Goal: Task Accomplishment & Management: Manage account settings

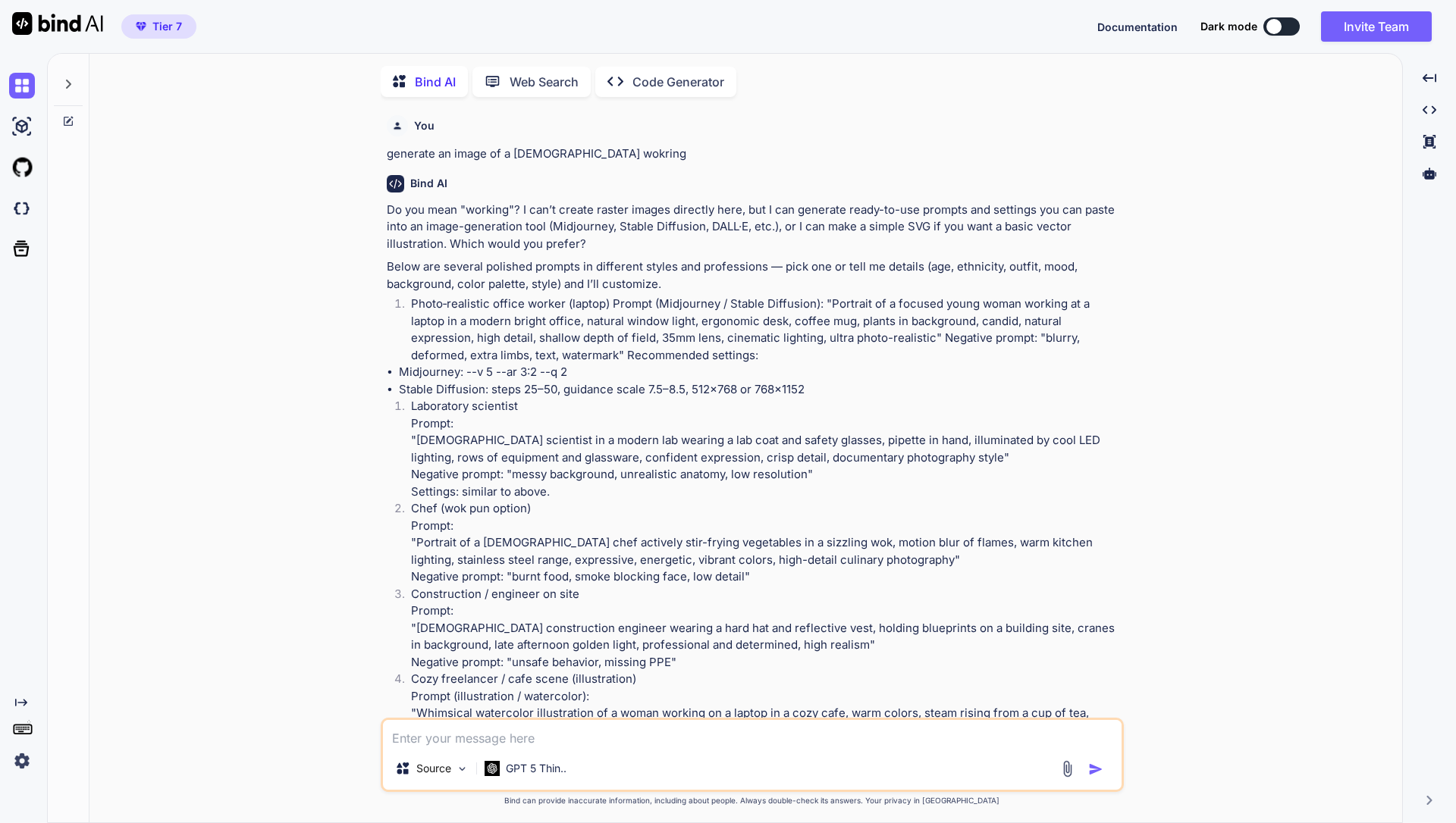
scroll to position [6, 0]
click at [72, 76] on icon at bounding box center [68, 81] width 12 height 12
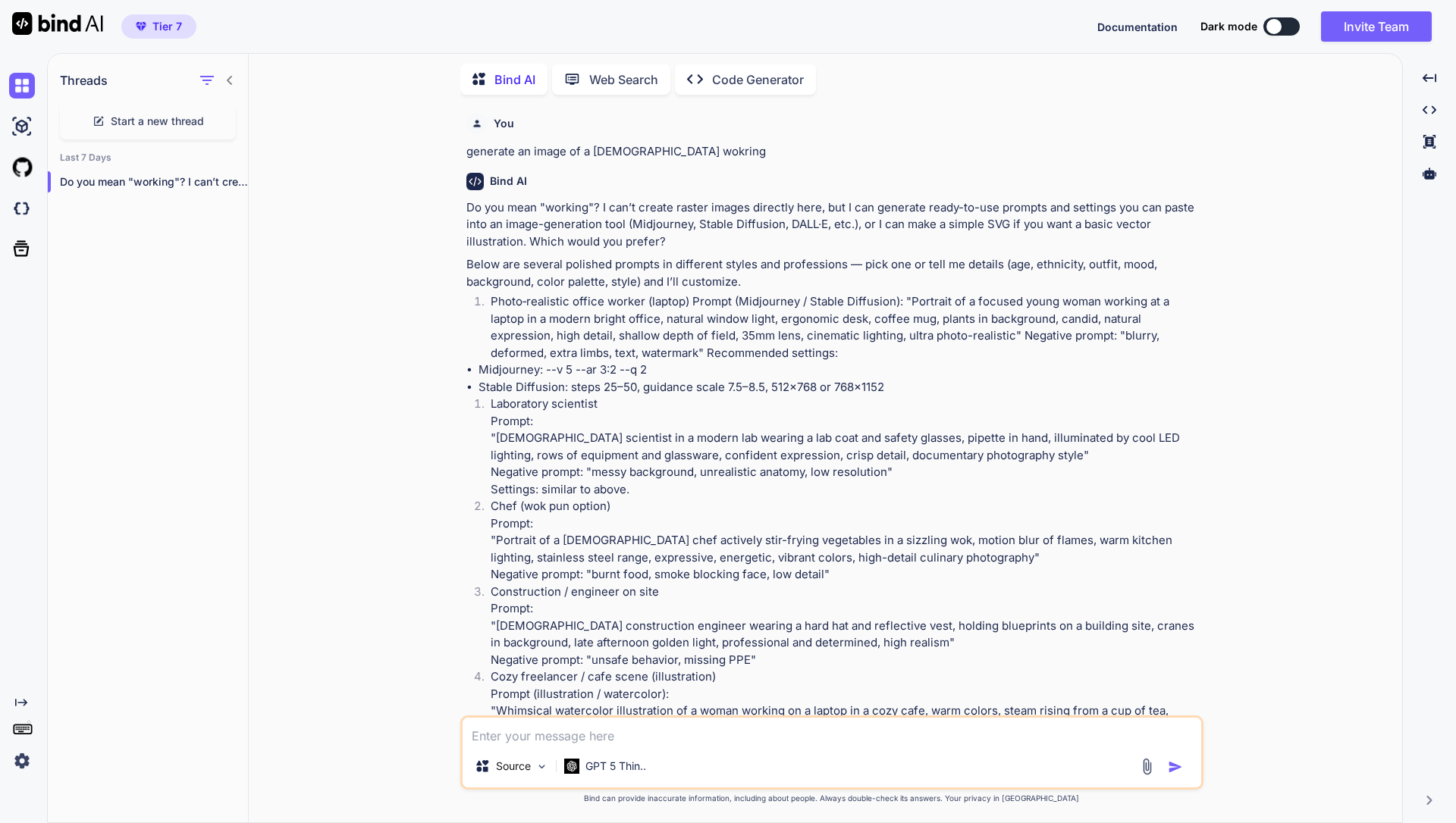
click at [18, 759] on img at bounding box center [22, 761] width 26 height 26
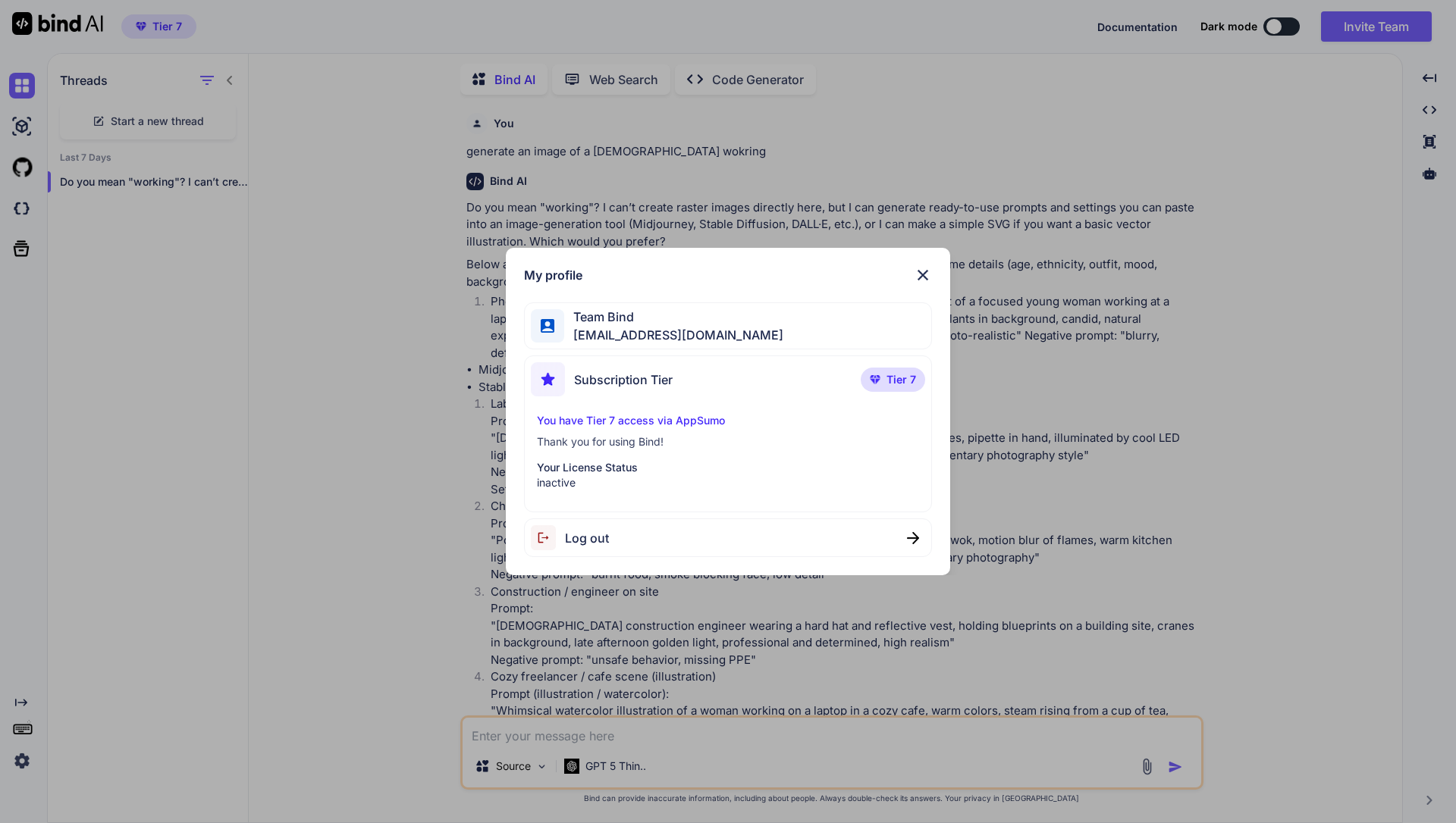
click at [1197, 31] on div "My profile Team Bind [EMAIL_ADDRESS][DOMAIN_NAME] Subscription Tier Tier 7 You …" at bounding box center [728, 412] width 1456 height 823
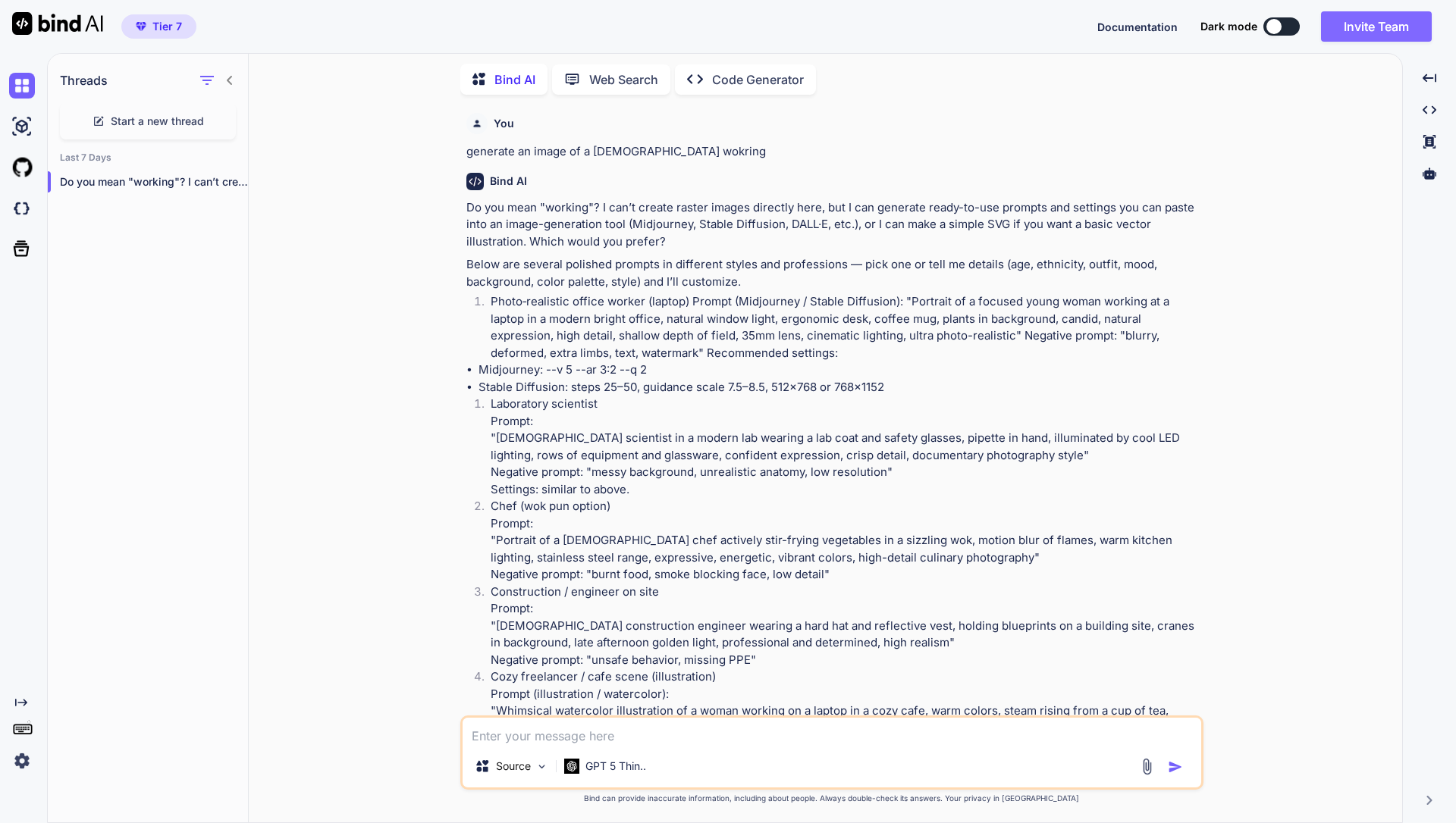
click at [1393, 37] on button "Invite Team" at bounding box center [1376, 26] width 111 height 30
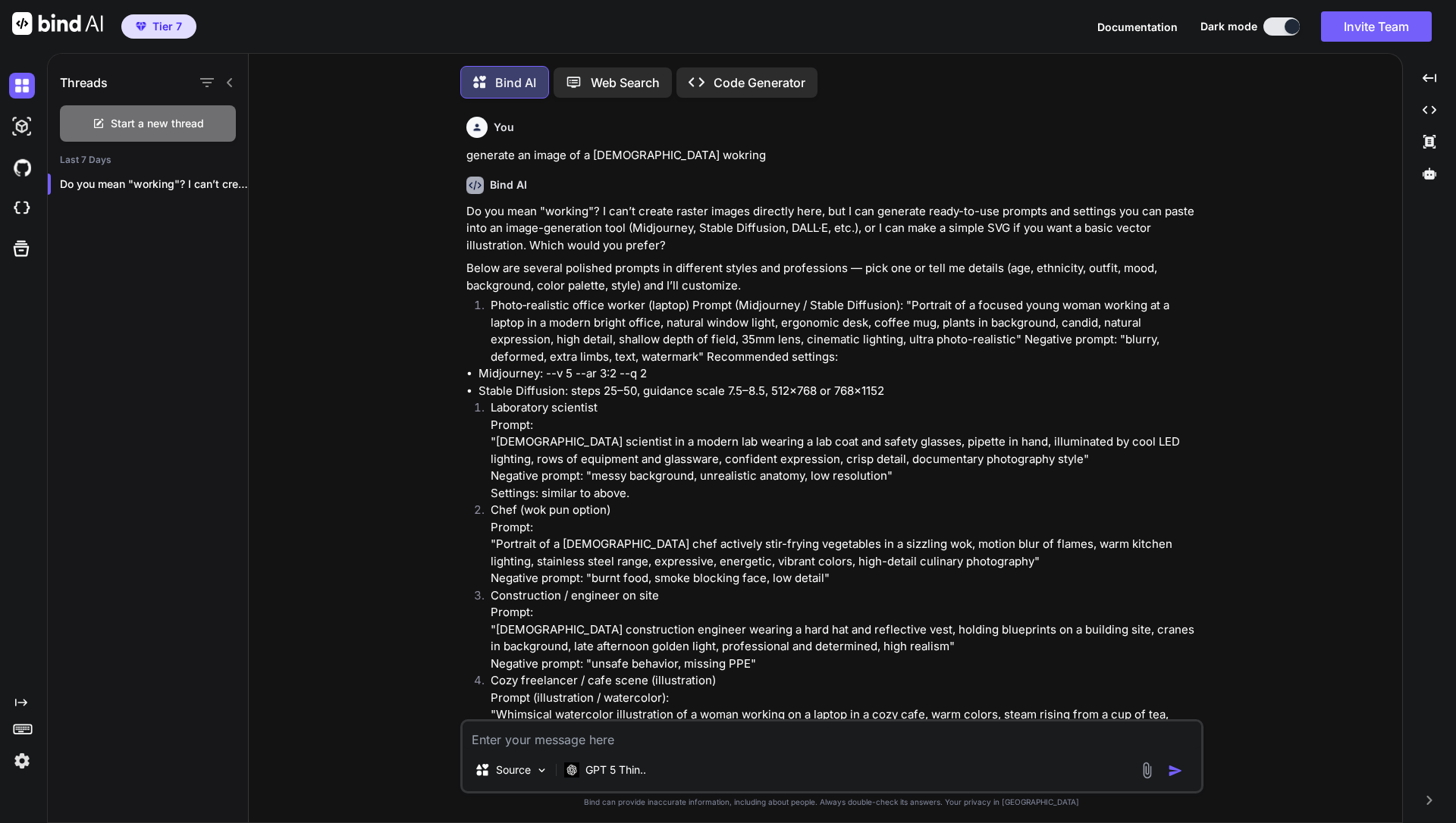
scroll to position [7, 0]
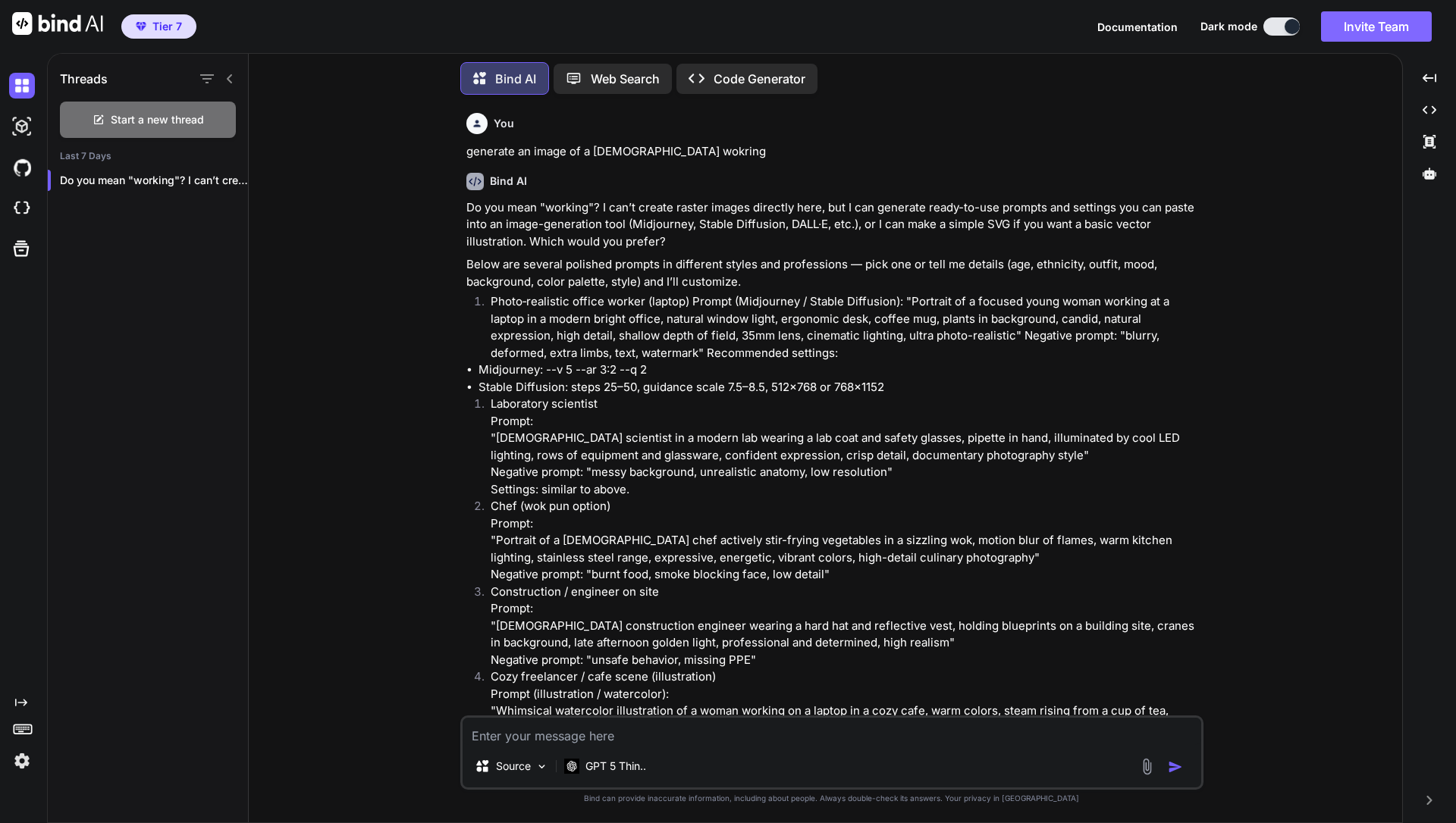
click at [1393, 17] on button "Invite Team" at bounding box center [1376, 26] width 111 height 30
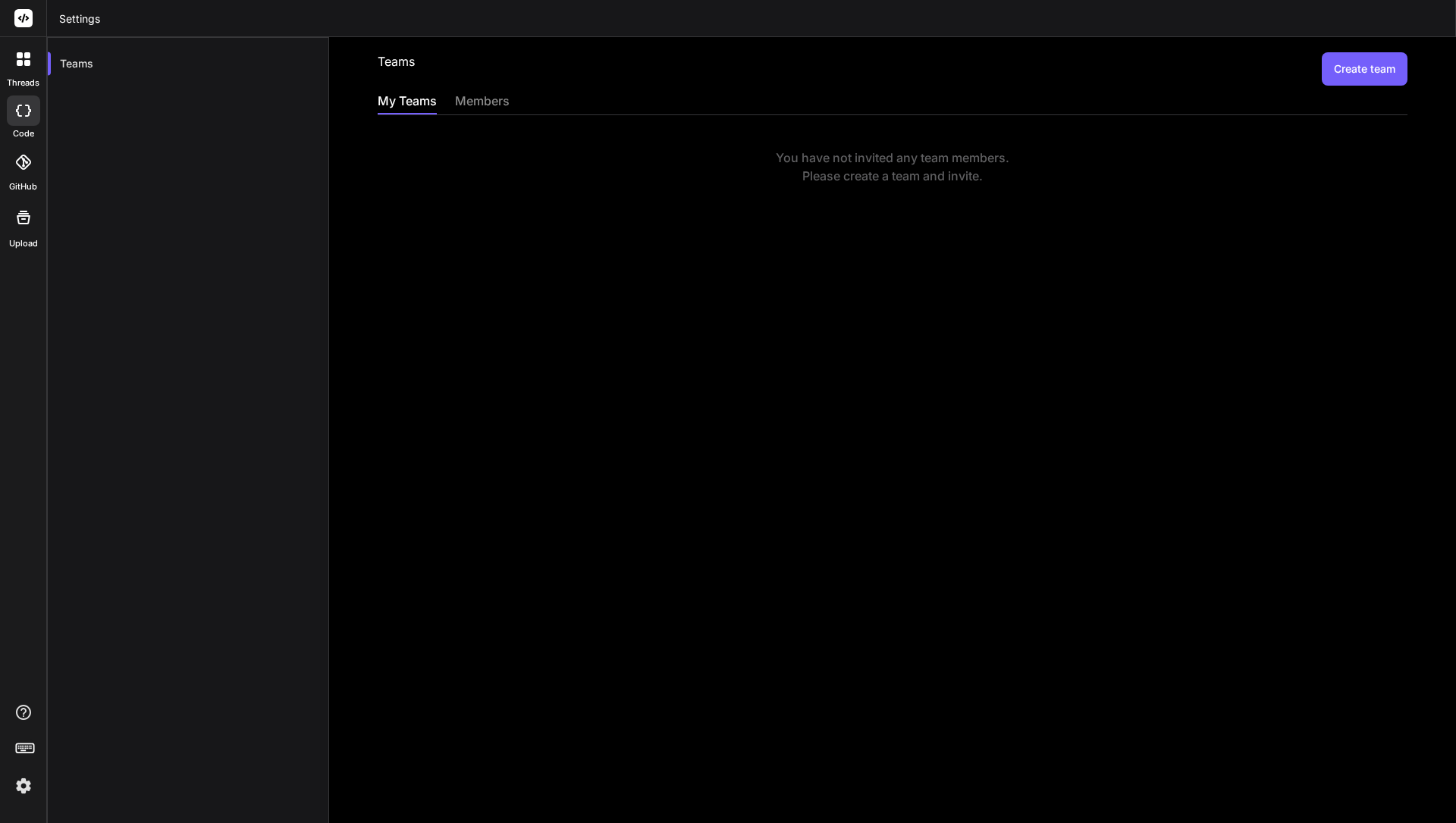
click at [456, 94] on div "members" at bounding box center [482, 102] width 54 height 21
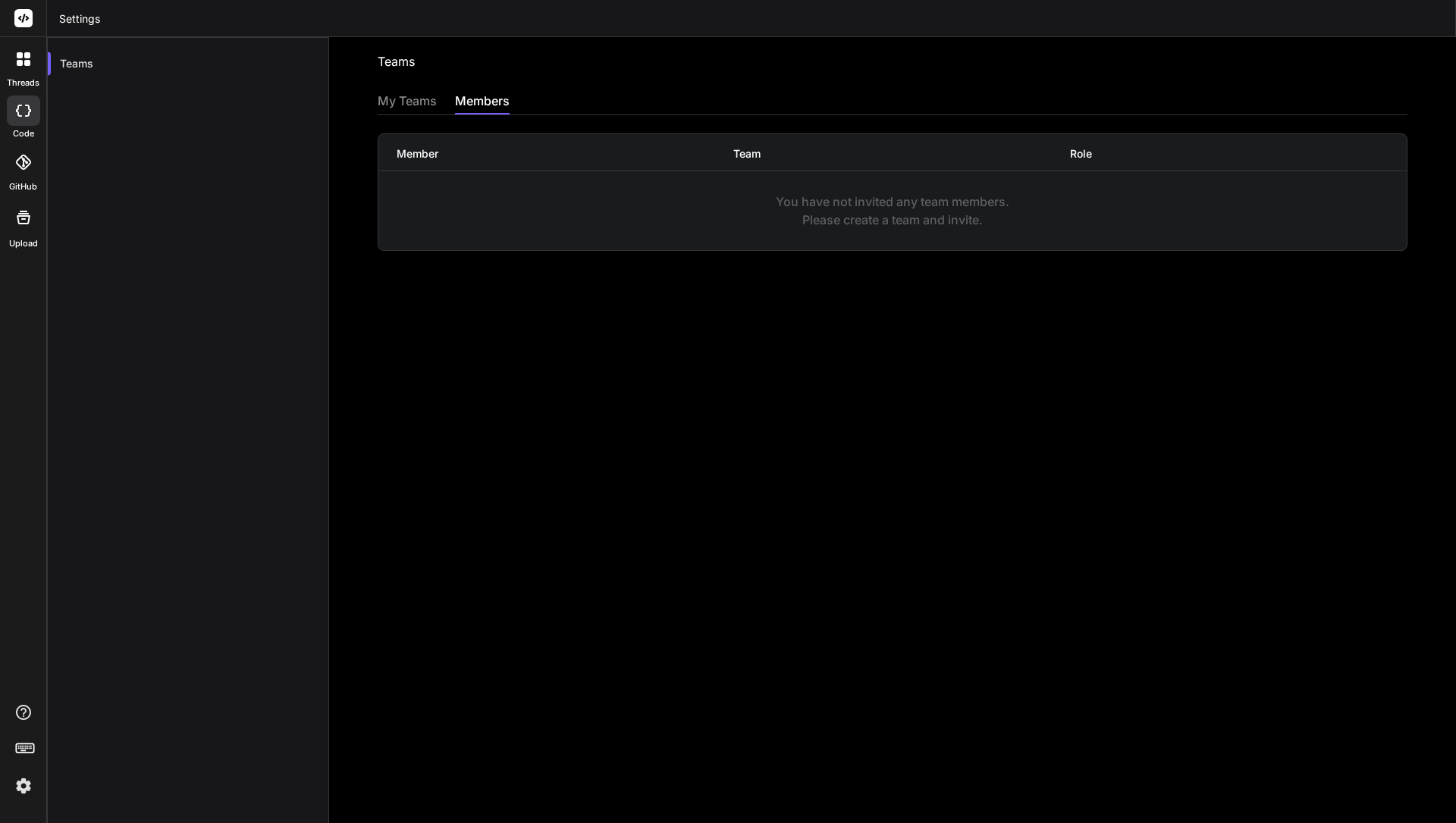
click at [404, 98] on div "My Teams" at bounding box center [407, 102] width 59 height 21
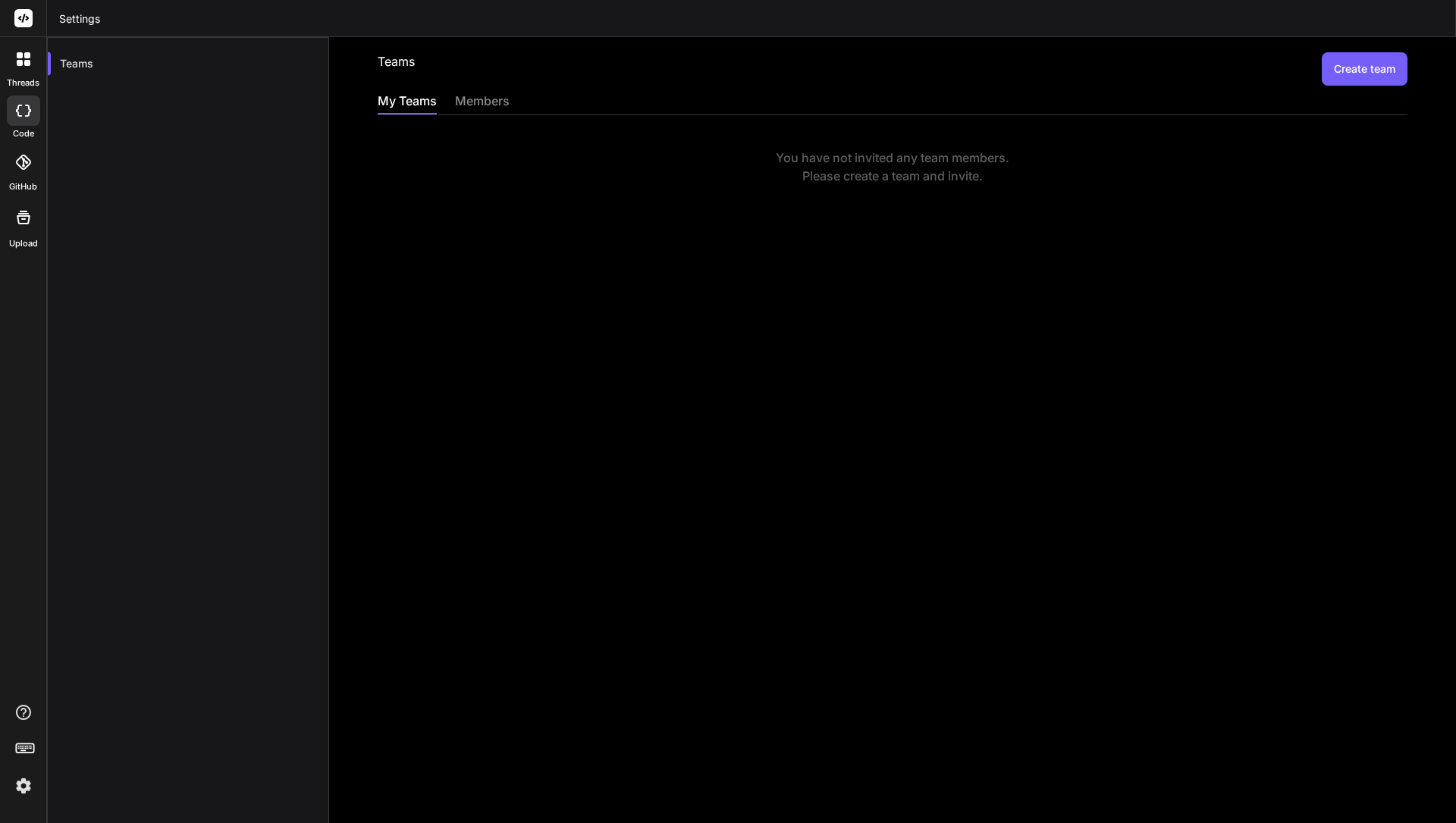
click at [20, 64] on icon at bounding box center [20, 63] width 6 height 6
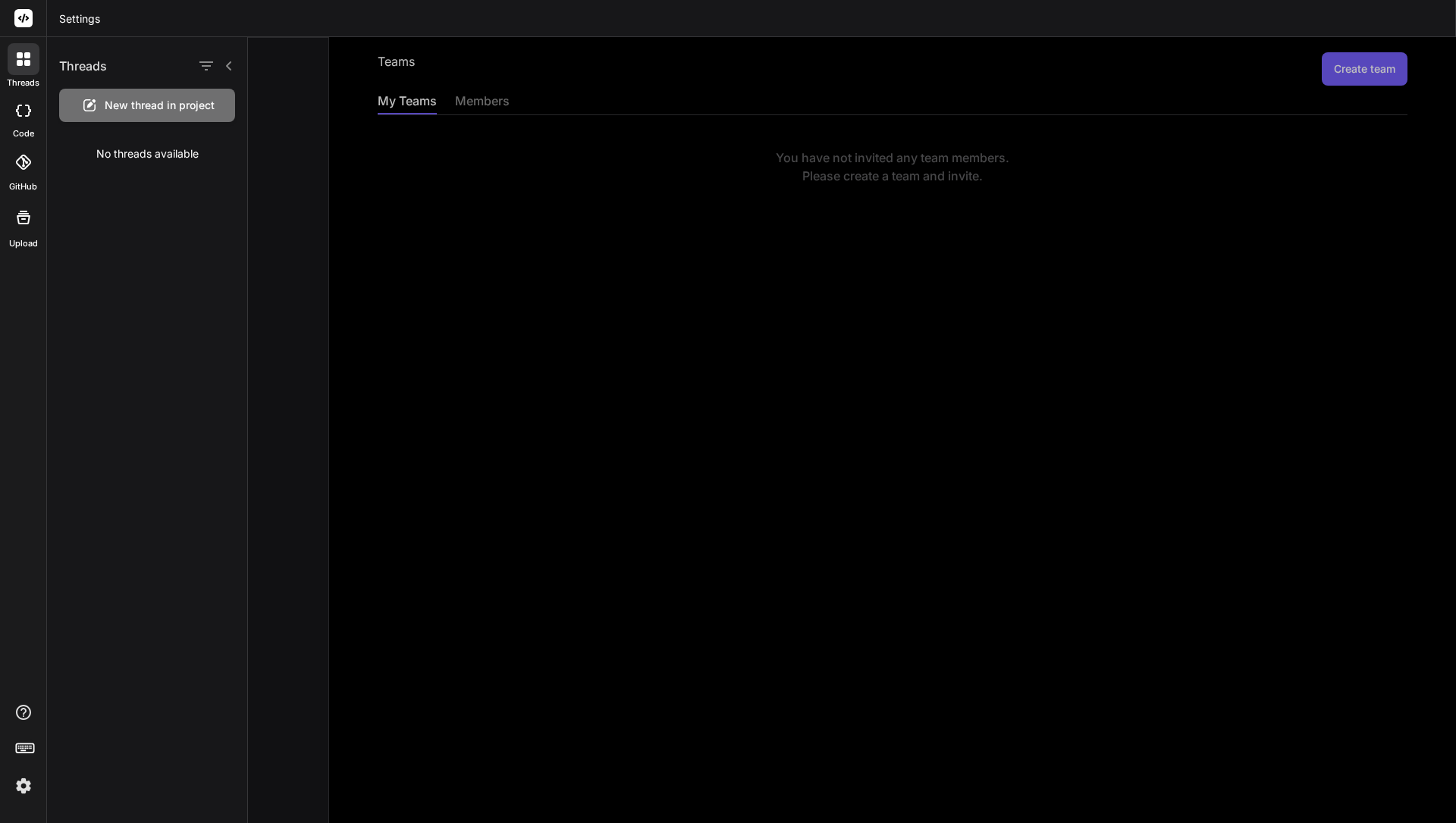
click at [22, 25] on rect at bounding box center [24, 18] width 18 height 18
click at [21, 18] on rect at bounding box center [24, 18] width 18 height 18
click at [30, 239] on label "Upload" at bounding box center [23, 244] width 28 height 13
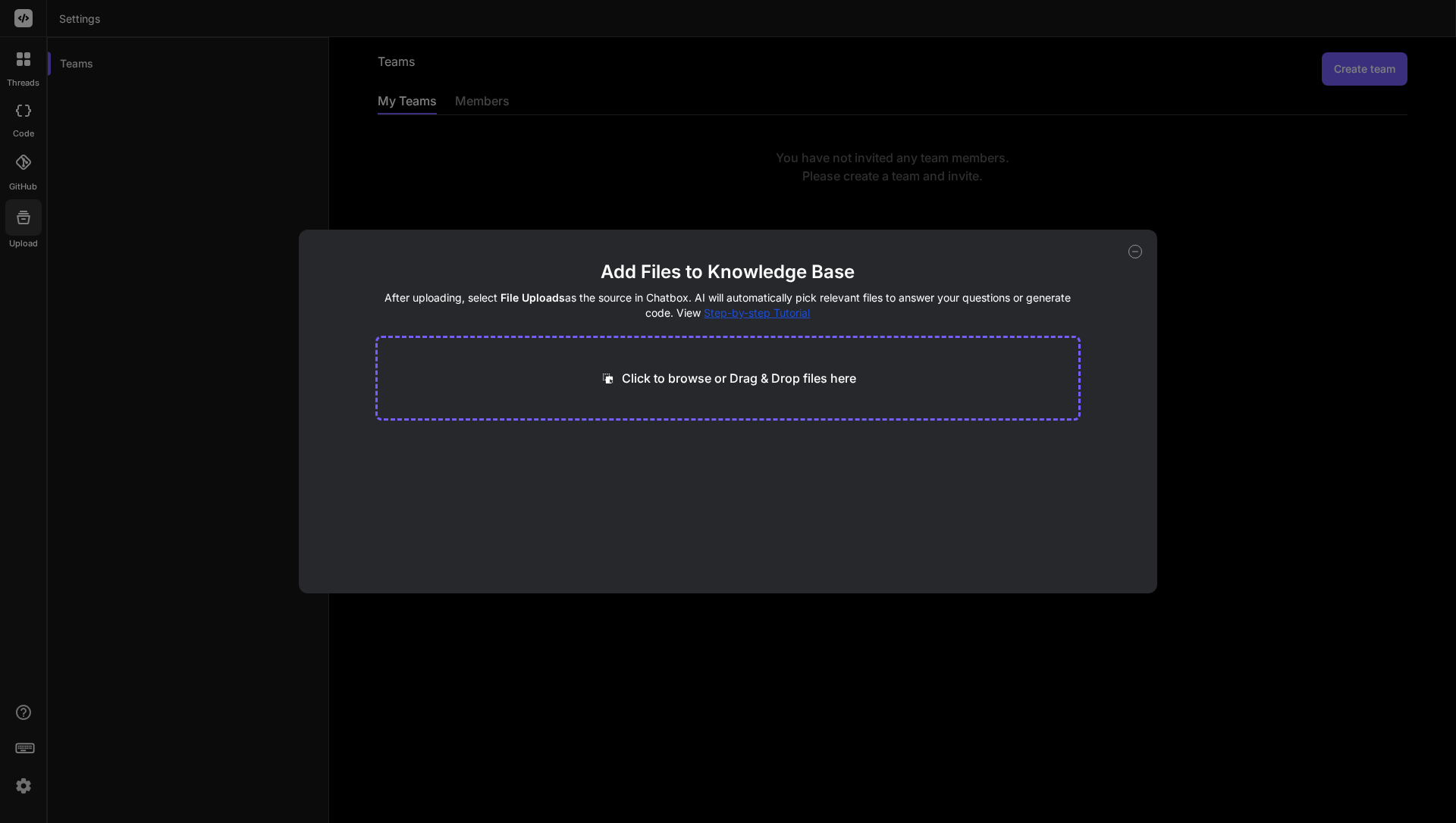
click at [53, 486] on div "Add Files to Knowledge Base After uploading, select File Uploads as the source …" at bounding box center [728, 412] width 1456 height 823
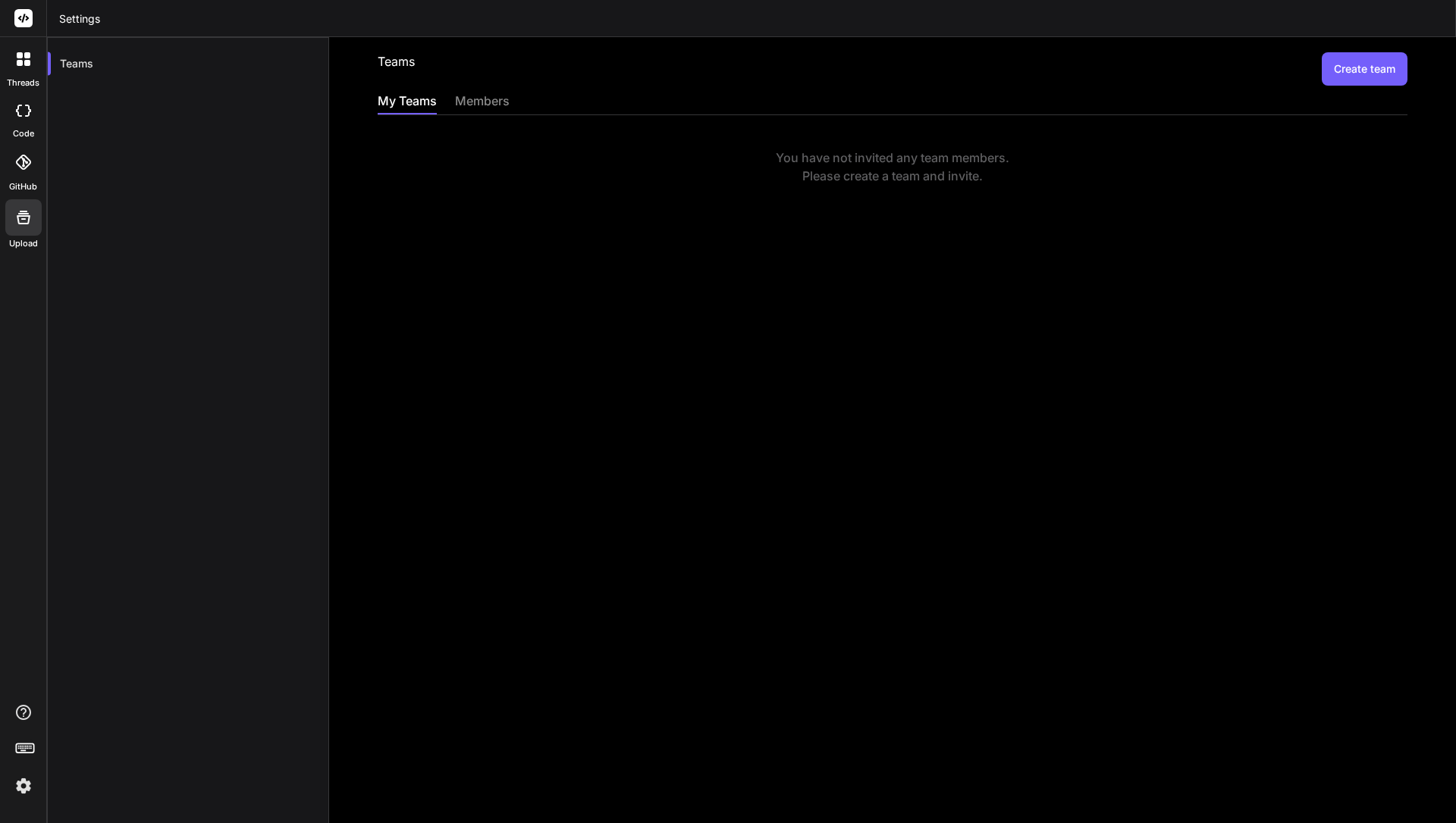
click at [26, 20] on icon at bounding box center [24, 18] width 11 height 9
click at [55, 13] on header "Settings" at bounding box center [752, 19] width 1409 height 37
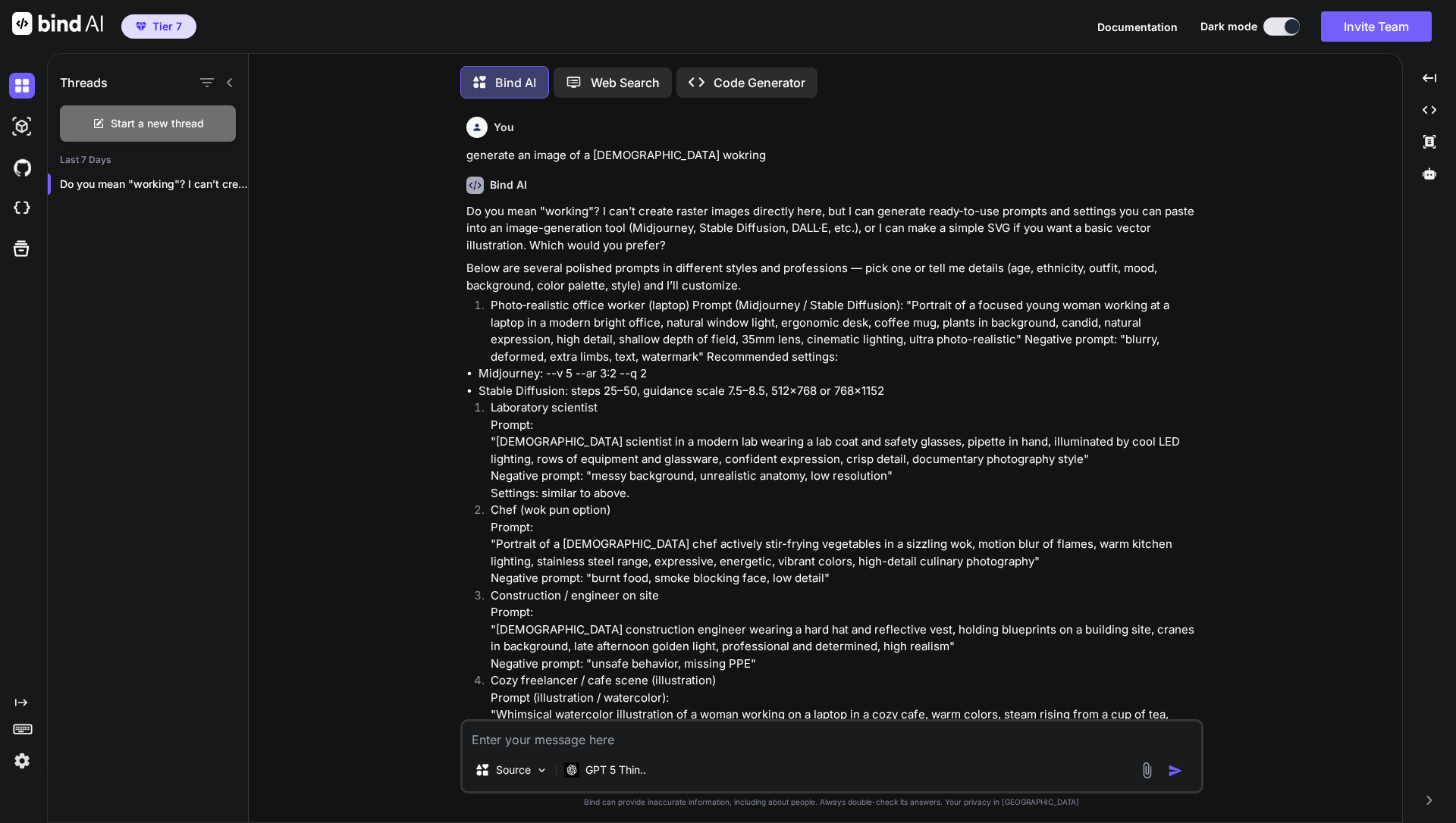
scroll to position [7, 0]
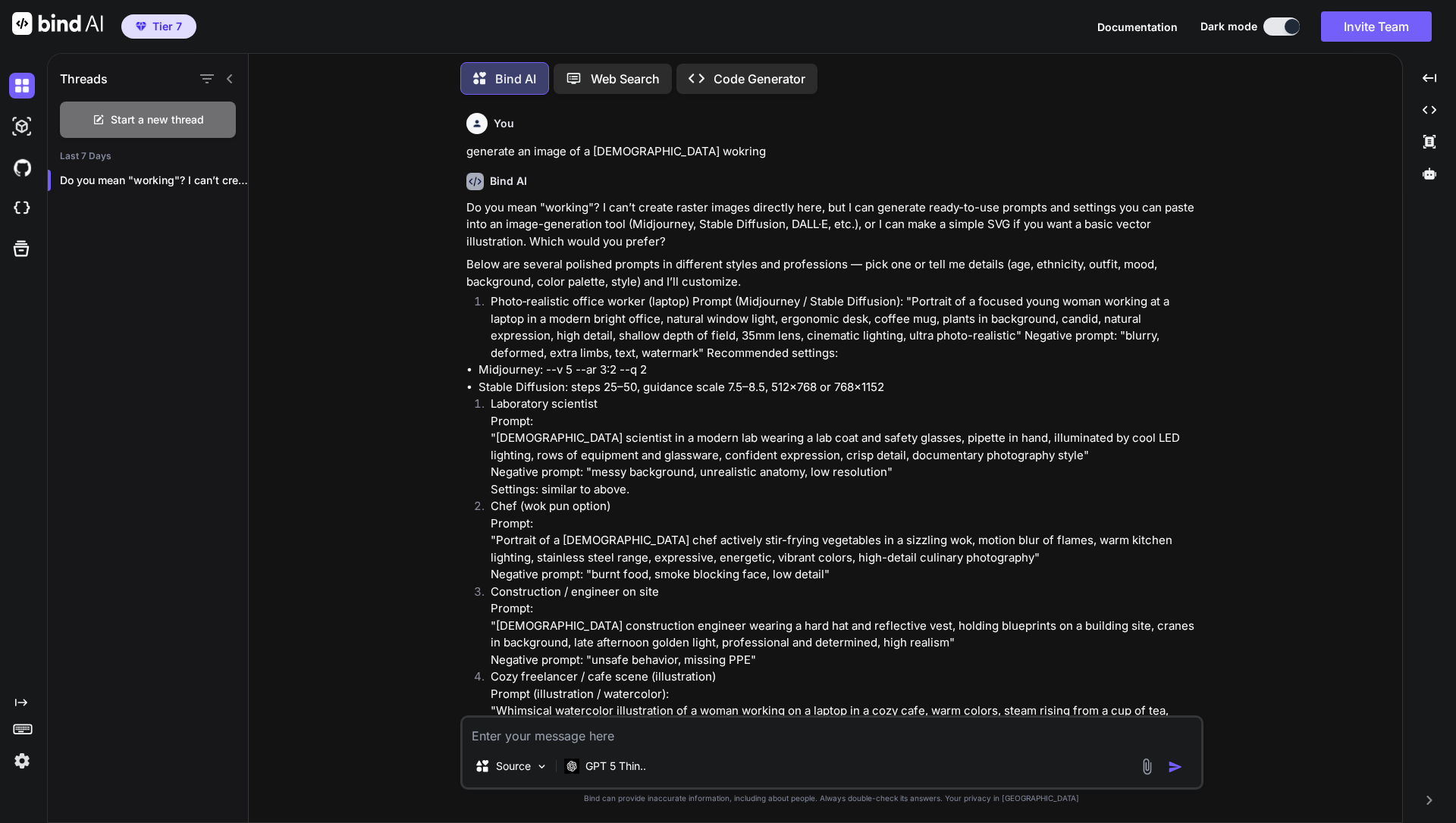
type textarea "x"
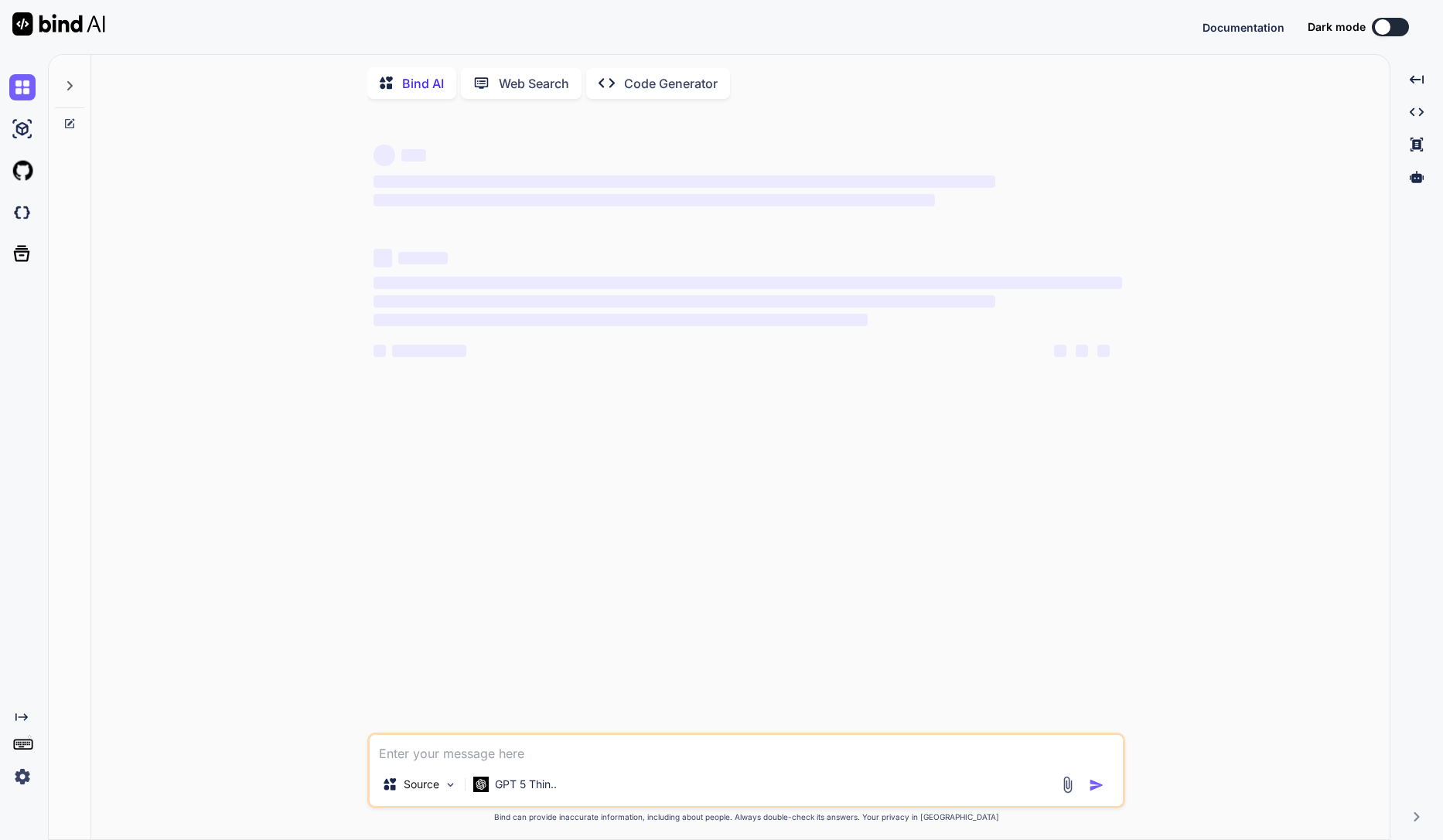
type textarea "x"
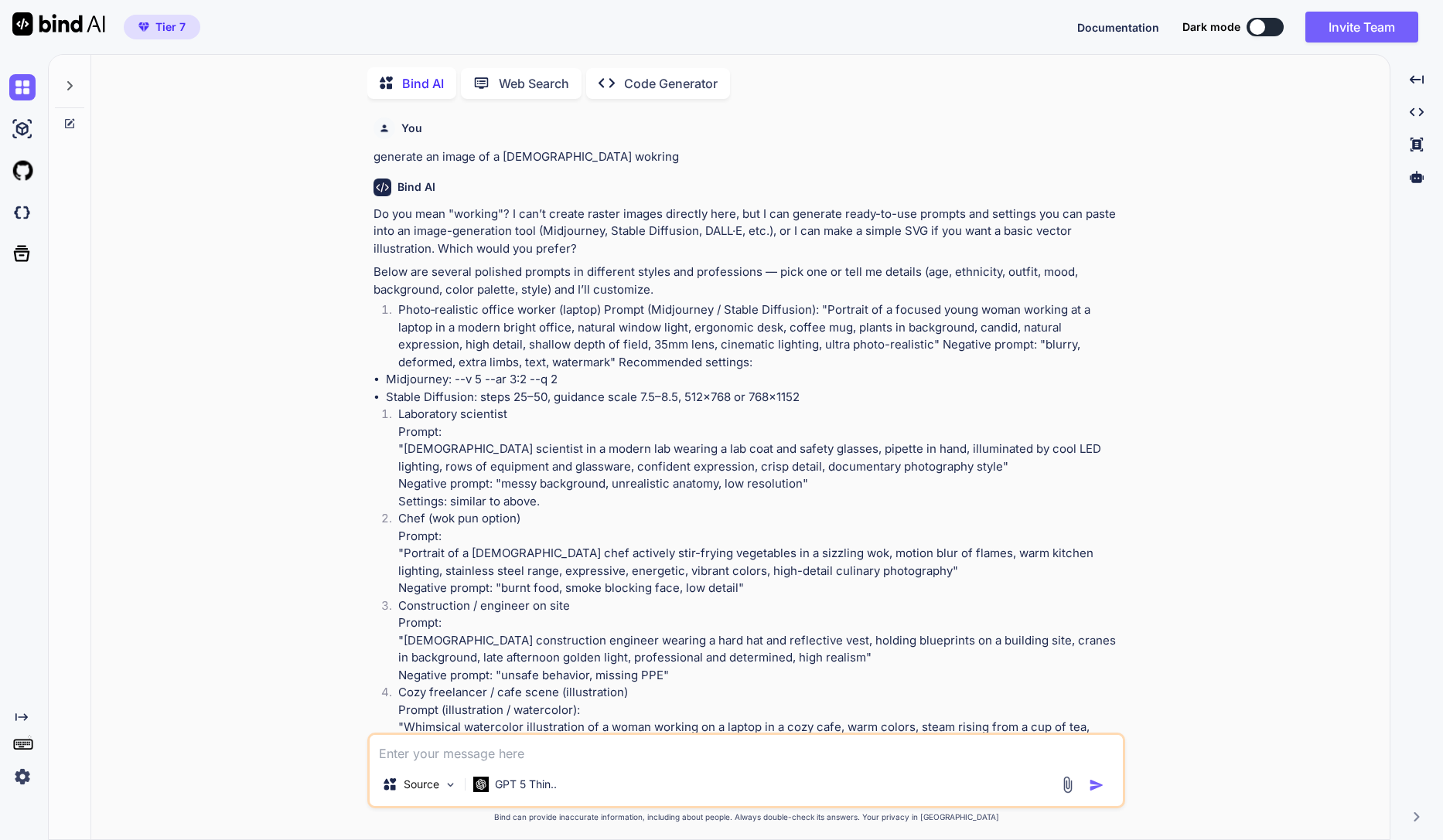
scroll to position [6, 0]
